Goal: Register for event/course

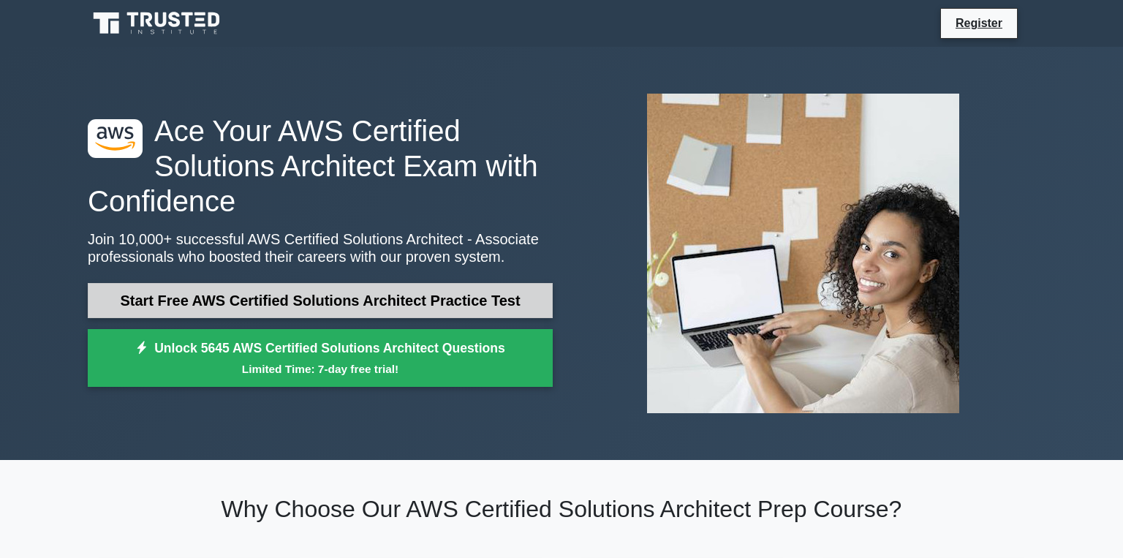
click at [379, 292] on link "Start Free AWS Certified Solutions Architect Practice Test" at bounding box center [320, 300] width 465 height 35
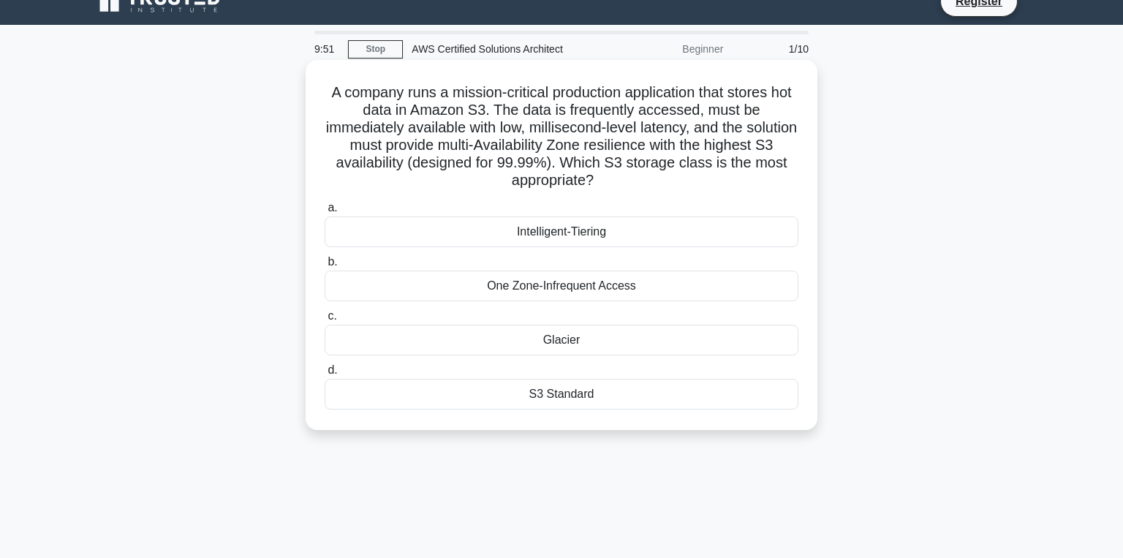
scroll to position [7, 0]
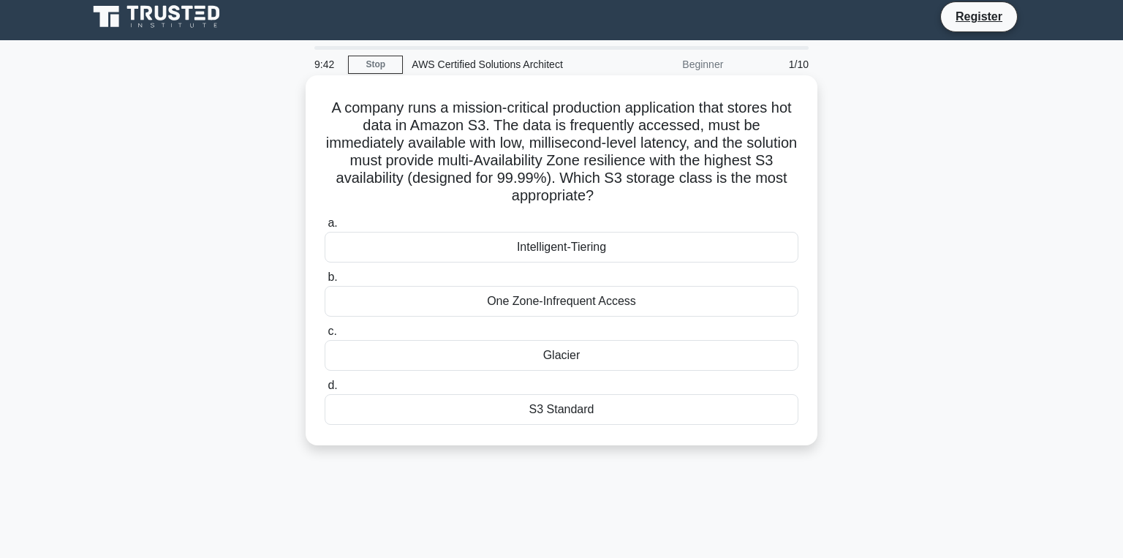
click at [570, 415] on div "S3 Standard" at bounding box center [562, 409] width 474 height 31
click at [325, 390] on input "d. S3 Standard" at bounding box center [325, 386] width 0 height 10
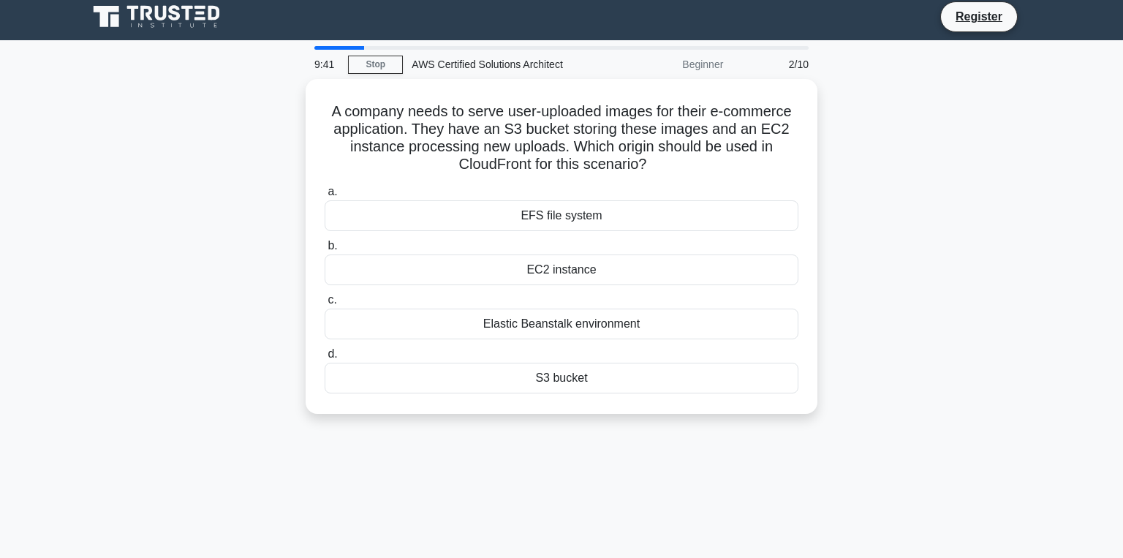
scroll to position [0, 0]
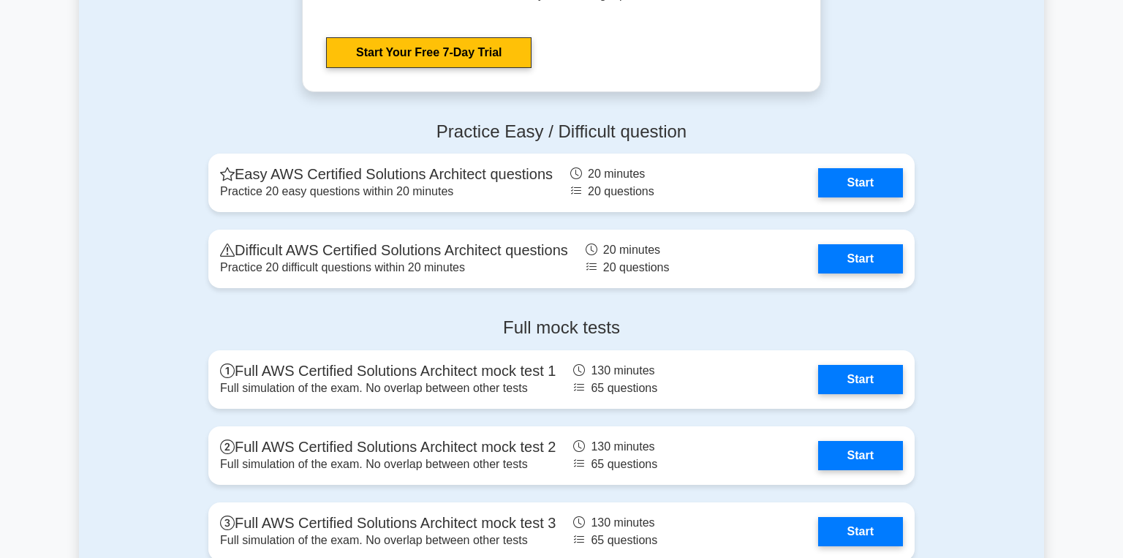
scroll to position [3111, 0]
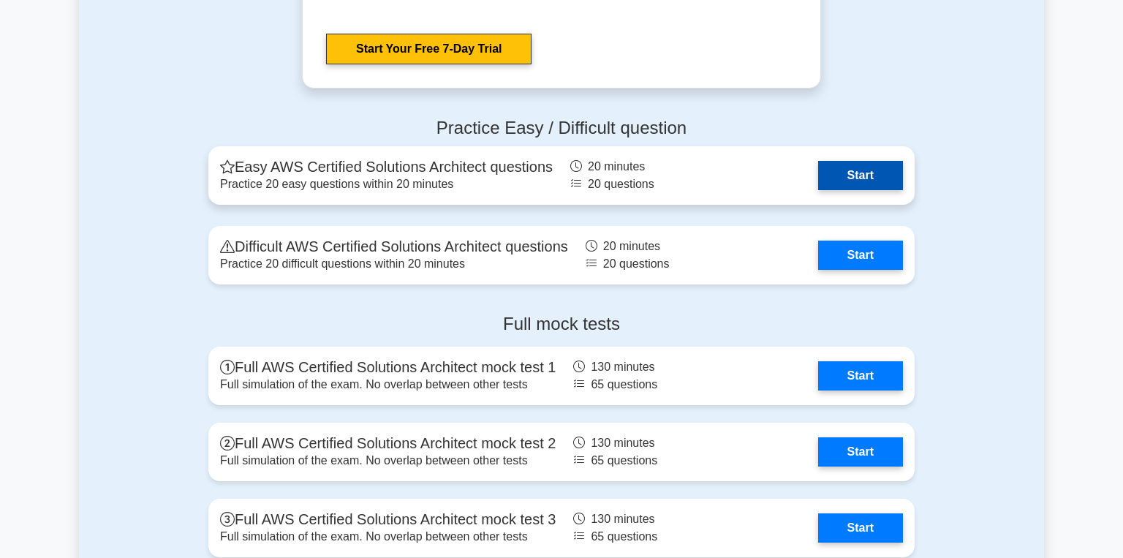
click at [844, 175] on link "Start" at bounding box center [860, 175] width 85 height 29
click at [851, 161] on link "Start" at bounding box center [860, 175] width 85 height 29
click at [847, 161] on link "Start" at bounding box center [860, 175] width 85 height 29
click at [862, 190] on link "Start" at bounding box center [860, 175] width 85 height 29
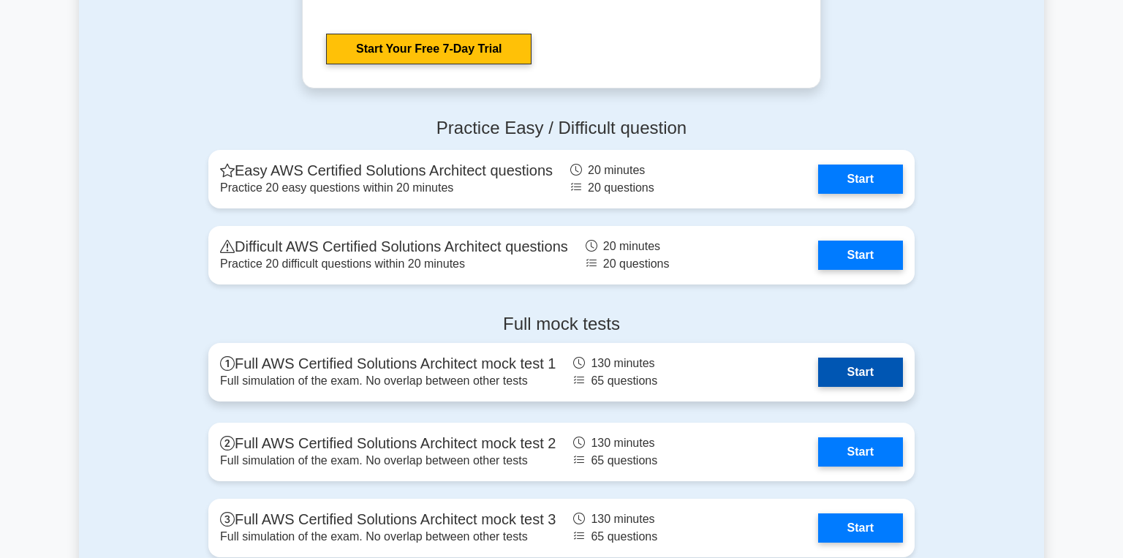
click at [860, 357] on link "Start" at bounding box center [860, 371] width 85 height 29
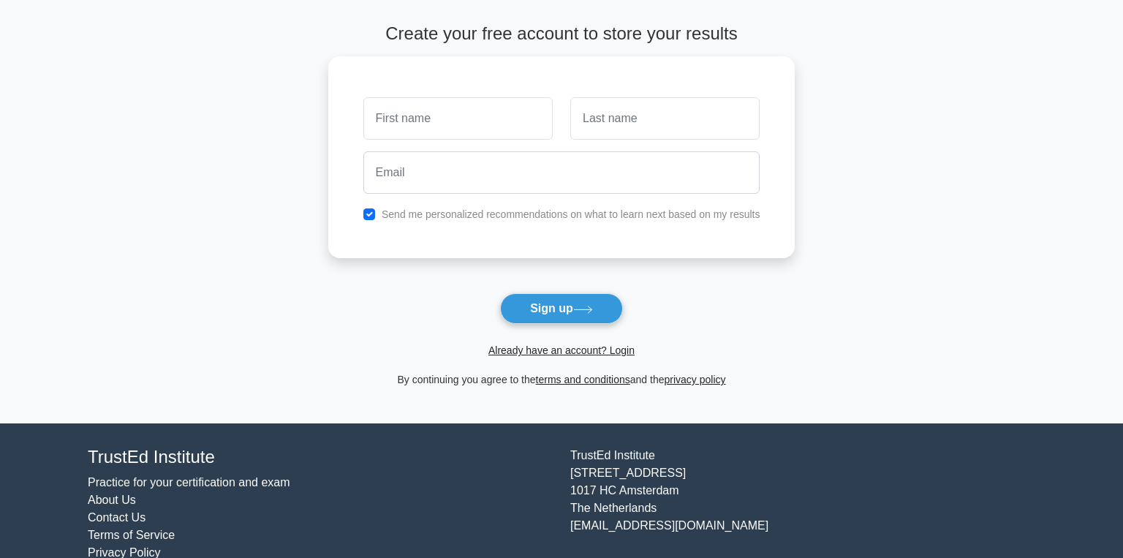
scroll to position [61, 0]
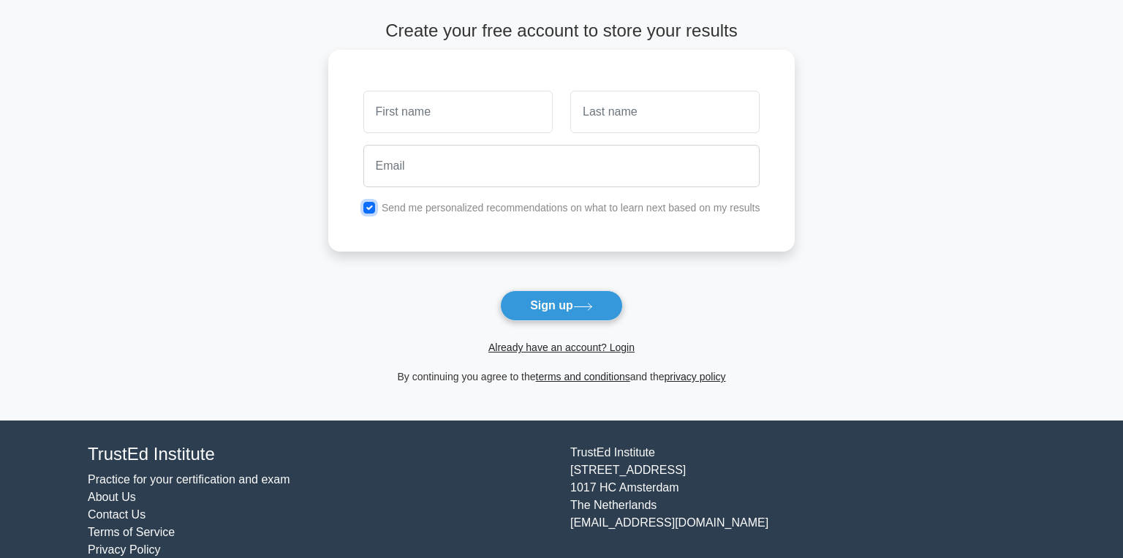
click at [367, 210] on input "checkbox" at bounding box center [369, 208] width 12 height 12
checkbox input "false"
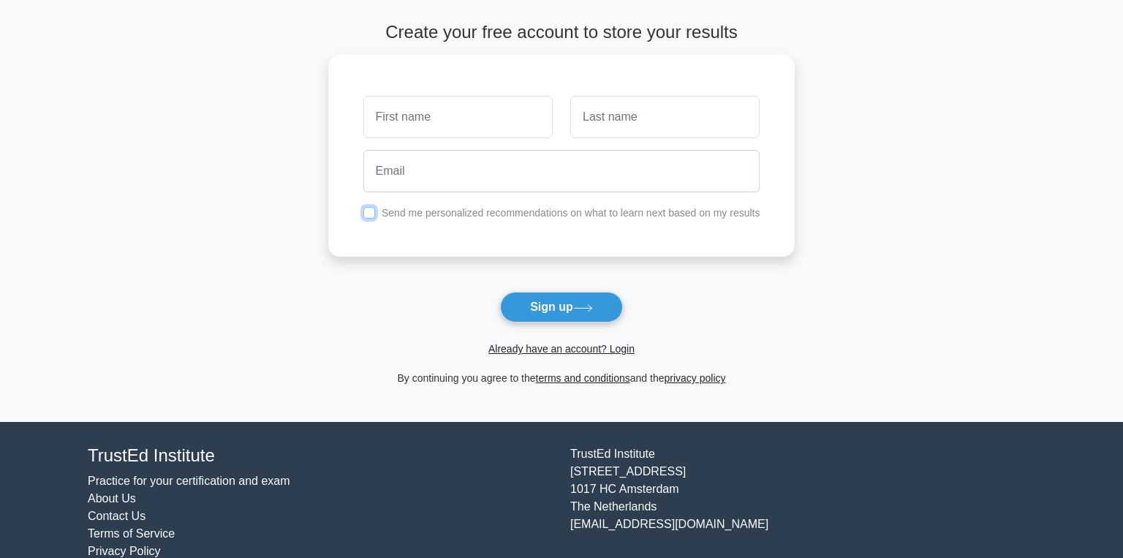
scroll to position [0, 0]
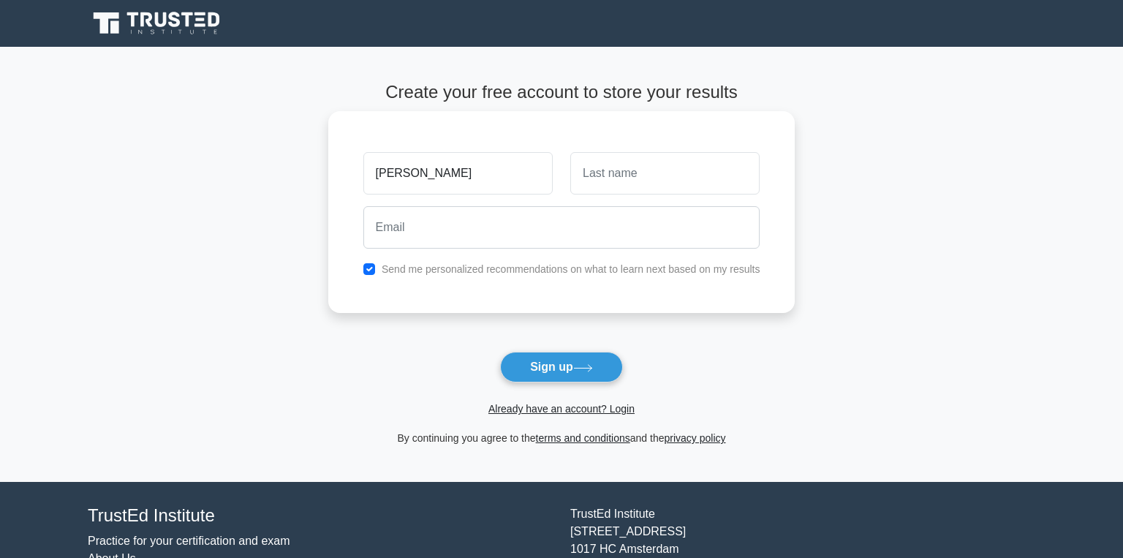
type input "[PERSON_NAME]"
type input "Soni"
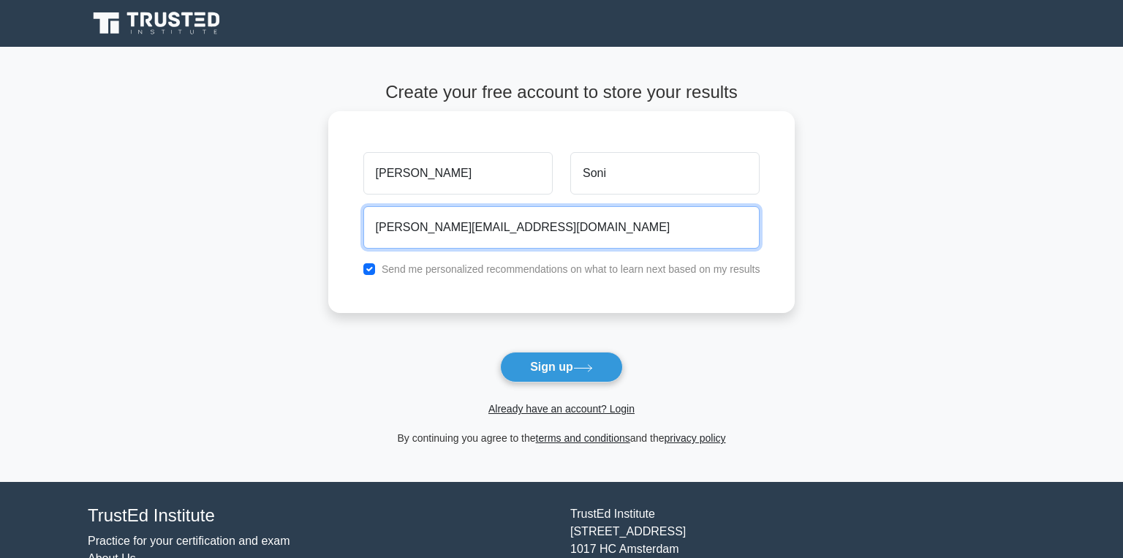
type input "rajesh@mailinator.com"
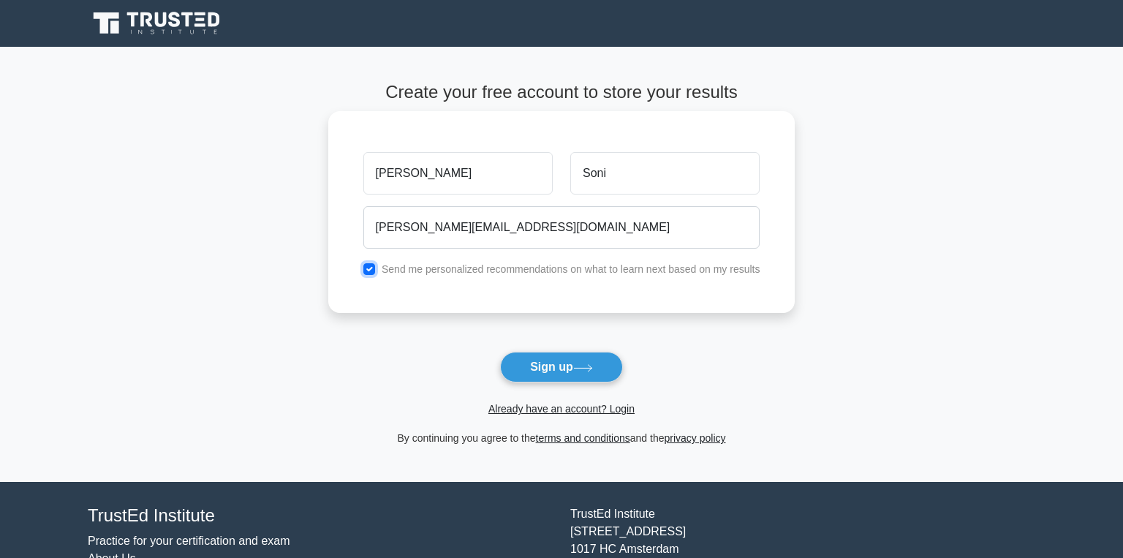
click at [368, 270] on input "checkbox" at bounding box center [369, 269] width 12 height 12
checkbox input "false"
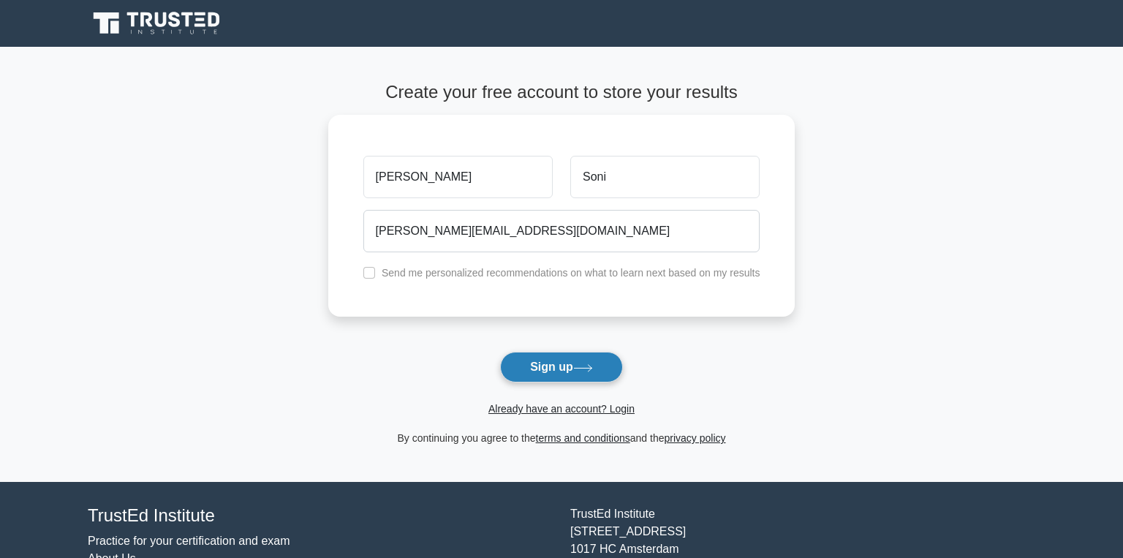
click at [548, 367] on button "Sign up" at bounding box center [561, 367] width 123 height 31
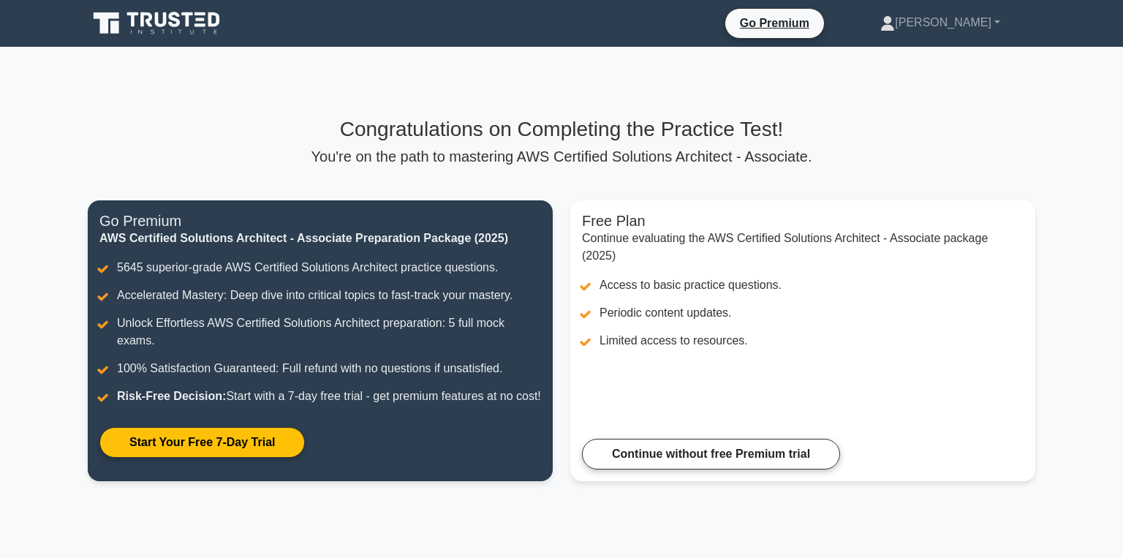
click at [167, 12] on icon at bounding box center [158, 24] width 140 height 28
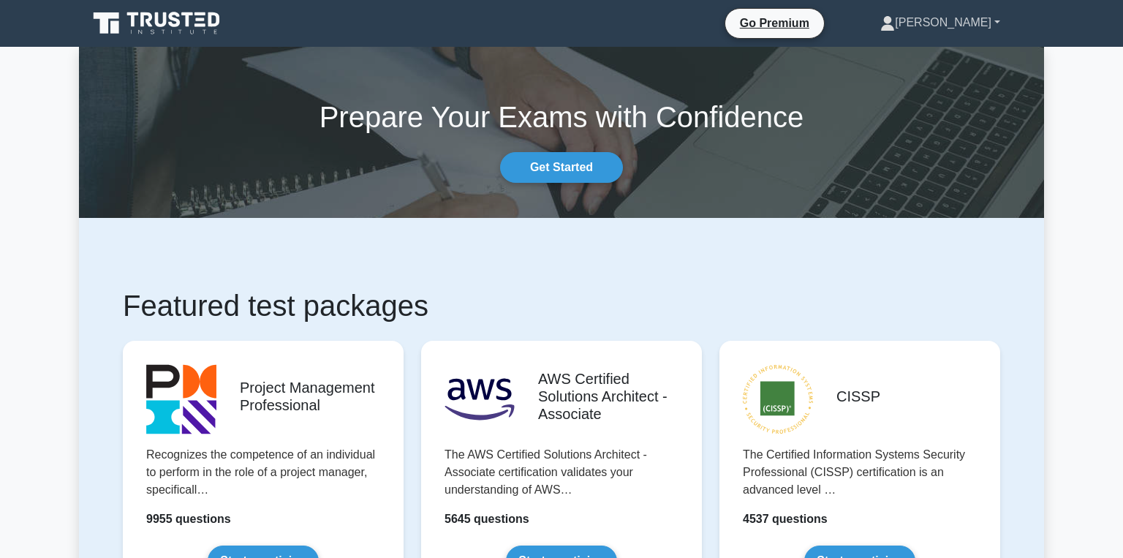
click at [962, 26] on link "[PERSON_NAME]" at bounding box center [940, 22] width 190 height 29
click at [947, 53] on link "Profile" at bounding box center [904, 56] width 116 height 23
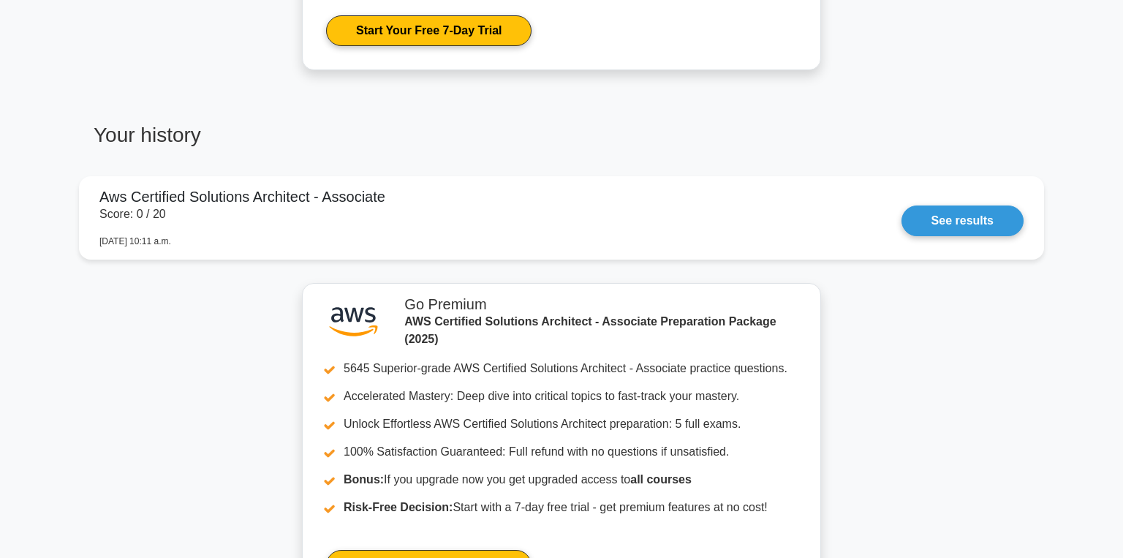
scroll to position [870, 0]
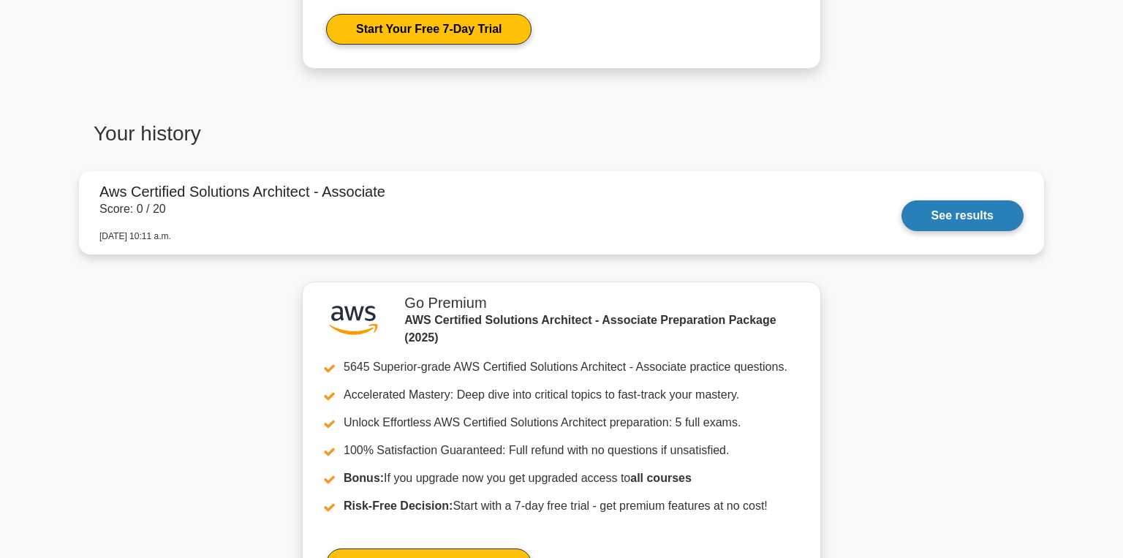
click at [955, 216] on link "See results" at bounding box center [962, 215] width 122 height 31
